Goal: Find contact information: Find contact information

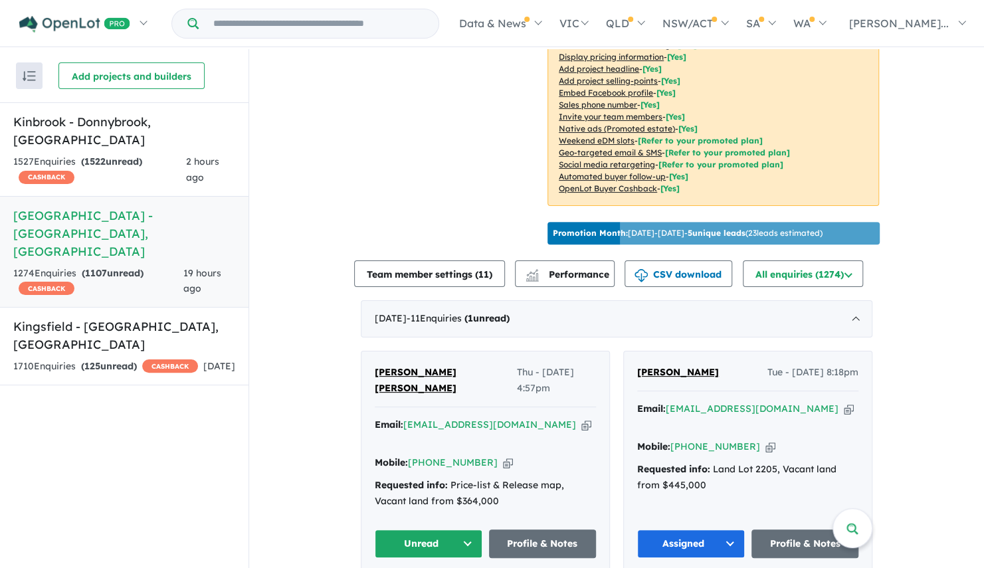
scroll to position [471, 0]
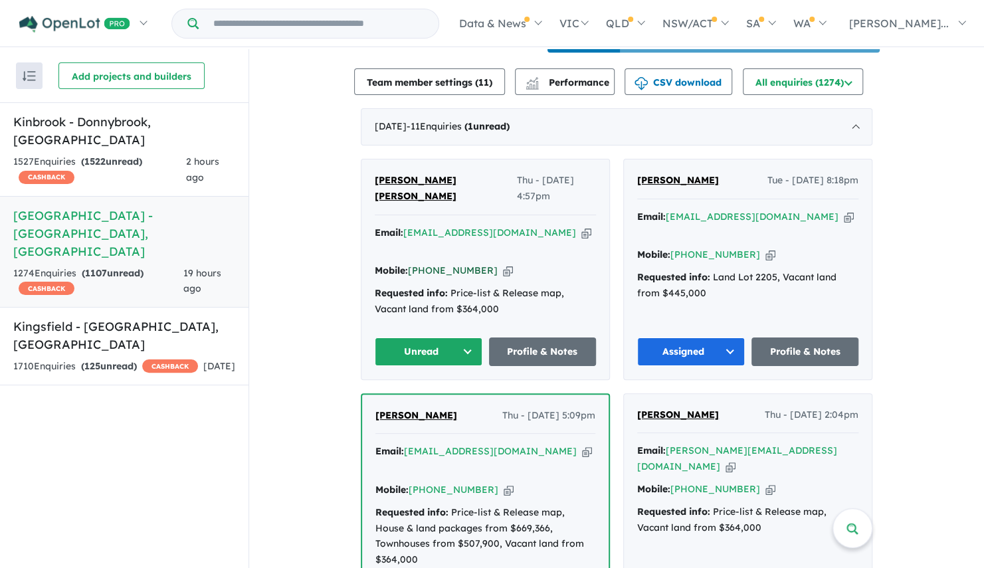
drag, startPoint x: 479, startPoint y: 219, endPoint x: 427, endPoint y: 217, distance: 51.2
click at [427, 263] on div "Mobile: [PHONE_NUMBER] Copied!" at bounding box center [485, 271] width 221 height 16
copy link "426 917 222"
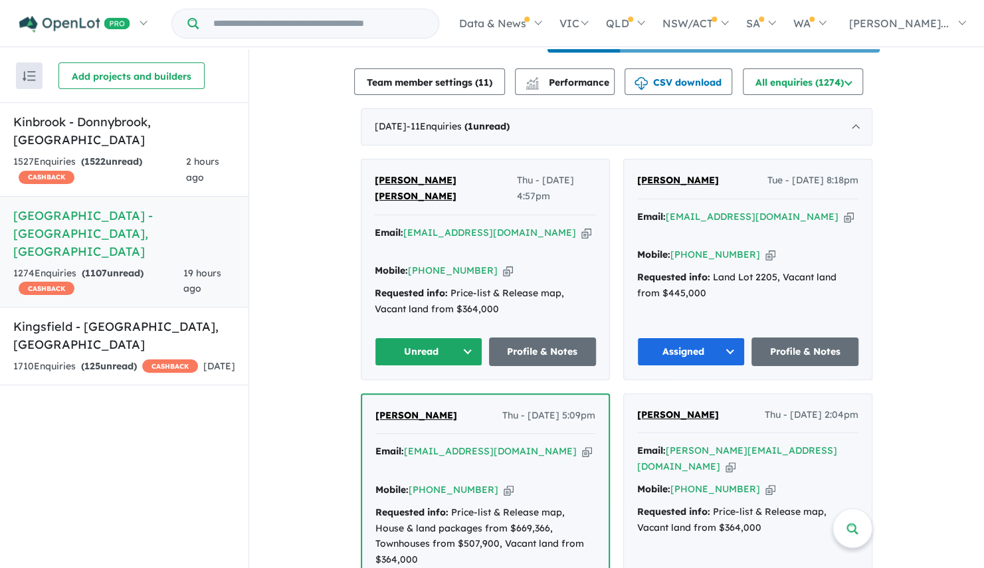
click at [606, 160] on div "[PERSON_NAME] [PERSON_NAME] Thu - [DATE] 4:57pm Email: [EMAIL_ADDRESS][DOMAIN_N…" at bounding box center [486, 270] width 248 height 220
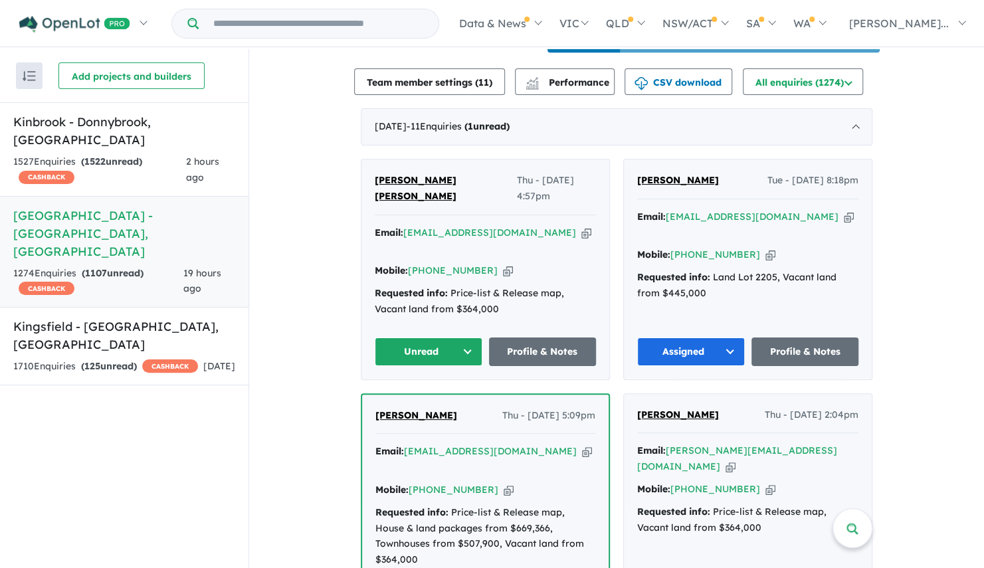
click at [440, 338] on button "Unread" at bounding box center [429, 352] width 108 height 29
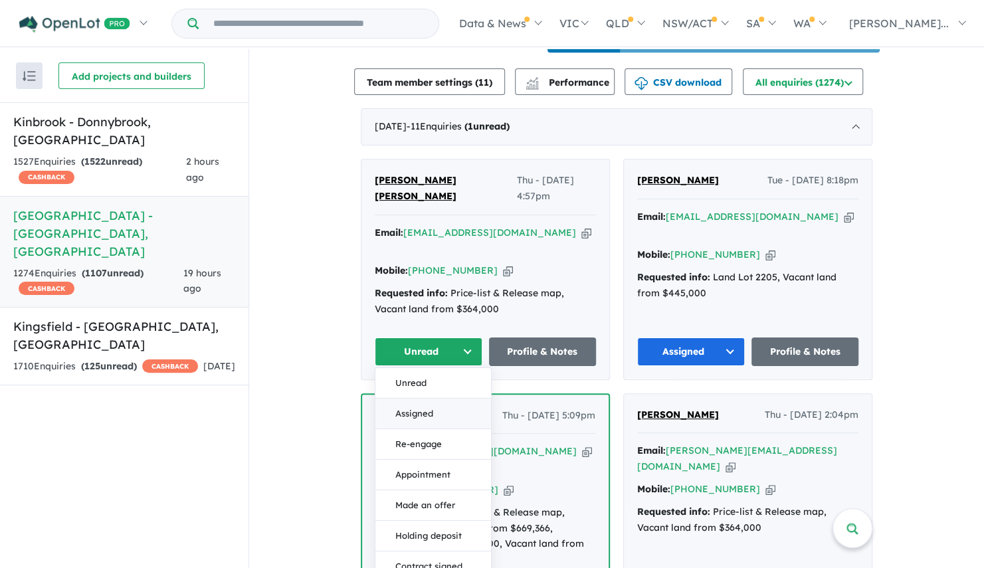
click at [435, 398] on button "Assigned" at bounding box center [434, 413] width 116 height 31
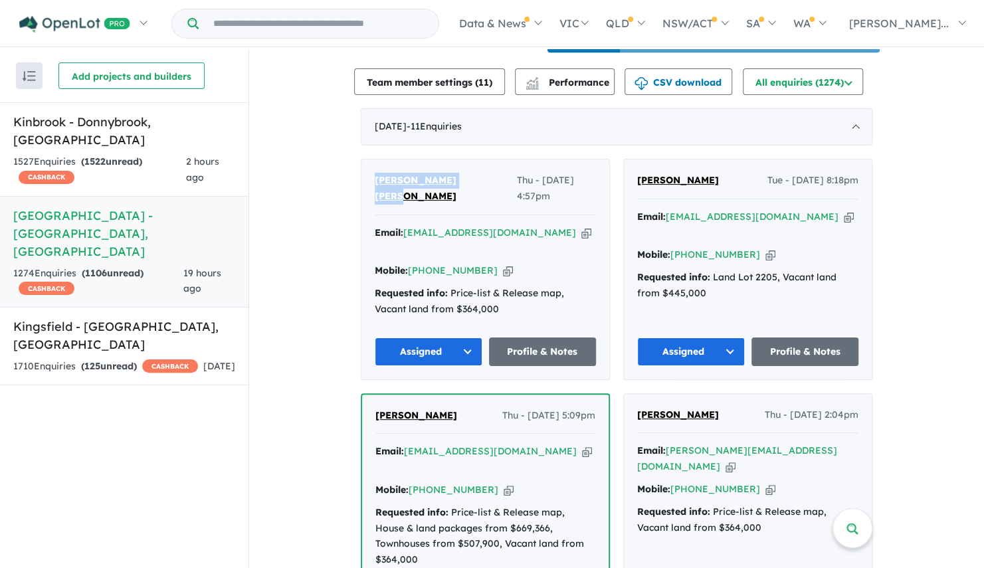
drag, startPoint x: 473, startPoint y: 161, endPoint x: 372, endPoint y: 159, distance: 101.0
click at [375, 173] on div "[PERSON_NAME] [PERSON_NAME] Thu - [DATE] 4:57pm" at bounding box center [485, 194] width 221 height 43
copy span "[PERSON_NAME] [PERSON_NAME]"
drag, startPoint x: 517, startPoint y: 194, endPoint x: 405, endPoint y: 194, distance: 111.7
click at [405, 225] on div "Email: [EMAIL_ADDRESS][DOMAIN_NAME] Copied!" at bounding box center [485, 241] width 221 height 32
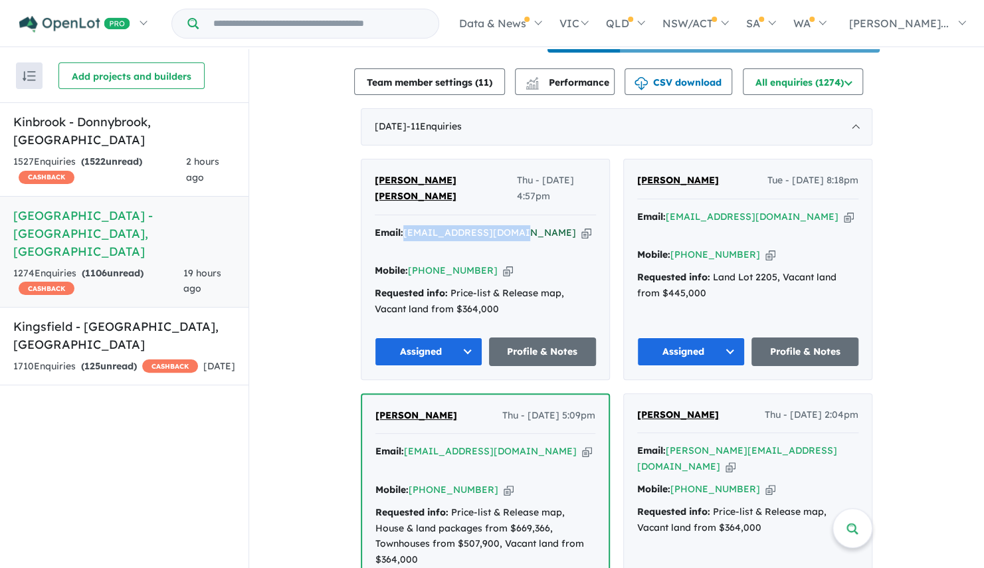
copy a%20Deanside%20Village%20-%20Deanside"] "[EMAIL_ADDRESS][DOMAIN_NAME]"
drag, startPoint x: 480, startPoint y: 221, endPoint x: 427, endPoint y: 217, distance: 53.3
click at [427, 263] on div "Mobile: [PHONE_NUMBER] Copied!" at bounding box center [485, 271] width 221 height 16
copy link "426 917 222"
